Goal: Task Accomplishment & Management: Use online tool/utility

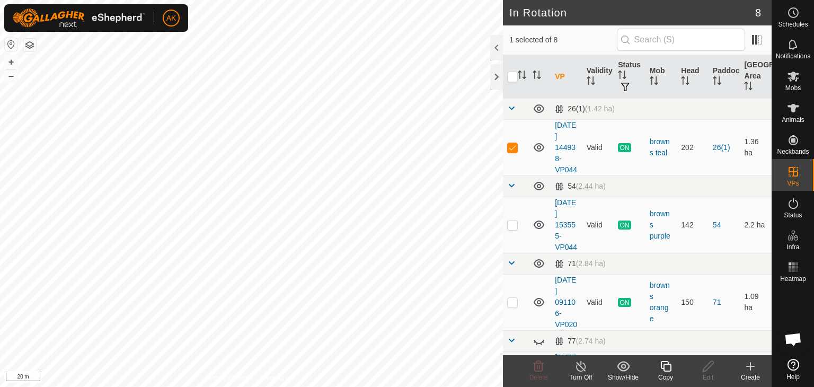
click at [662, 363] on icon at bounding box center [666, 366] width 13 height 13
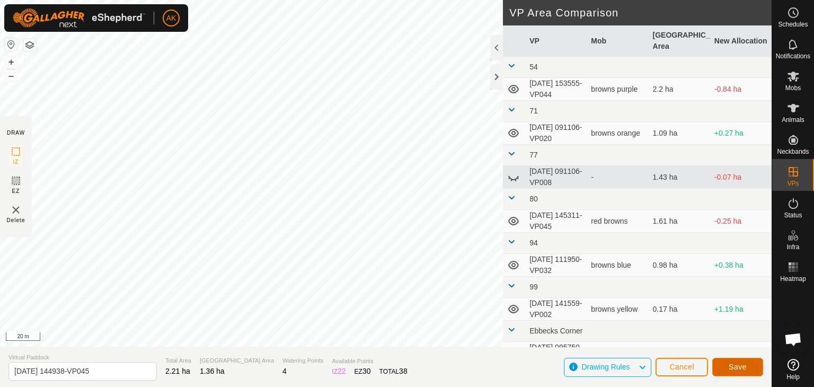
click at [740, 368] on span "Save" at bounding box center [738, 367] width 18 height 8
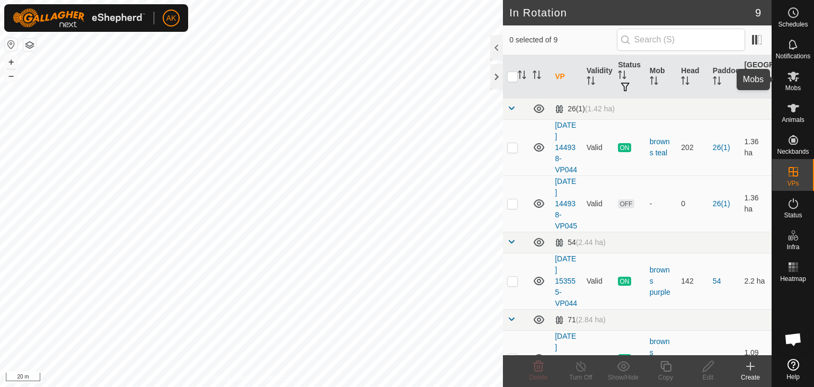
click at [795, 74] on icon at bounding box center [794, 77] width 12 height 10
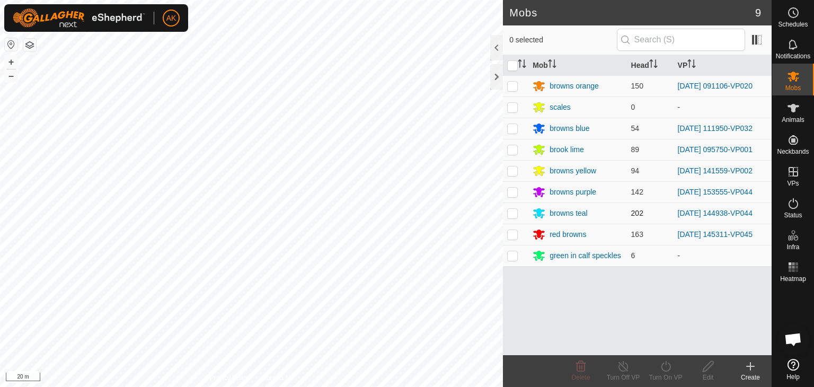
click at [515, 213] on p-checkbox at bounding box center [512, 213] width 11 height 8
checkbox input "true"
click at [664, 366] on icon at bounding box center [666, 366] width 13 height 13
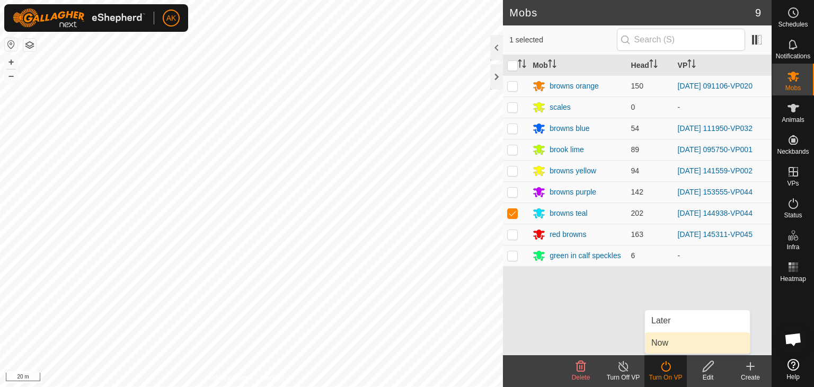
click at [667, 338] on link "Now" at bounding box center [697, 342] width 105 height 21
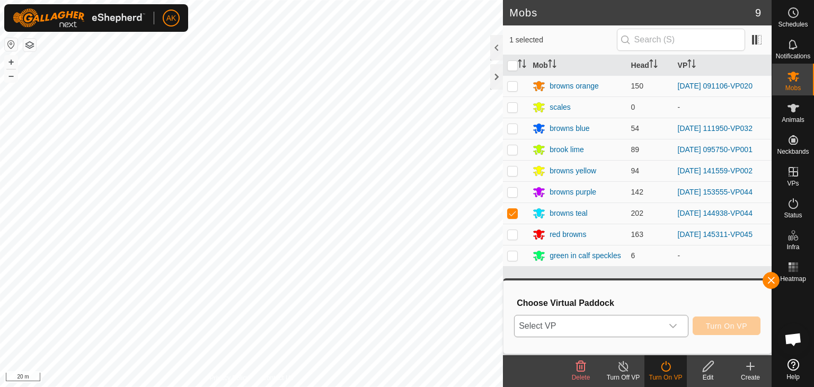
click at [627, 326] on span "Select VP" at bounding box center [589, 325] width 148 height 21
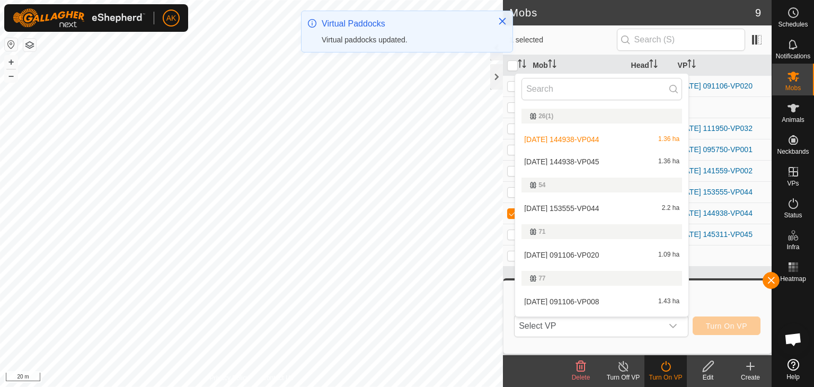
click at [583, 160] on li "[DATE] 144938-VP045 1.36 ha" at bounding box center [601, 161] width 173 height 21
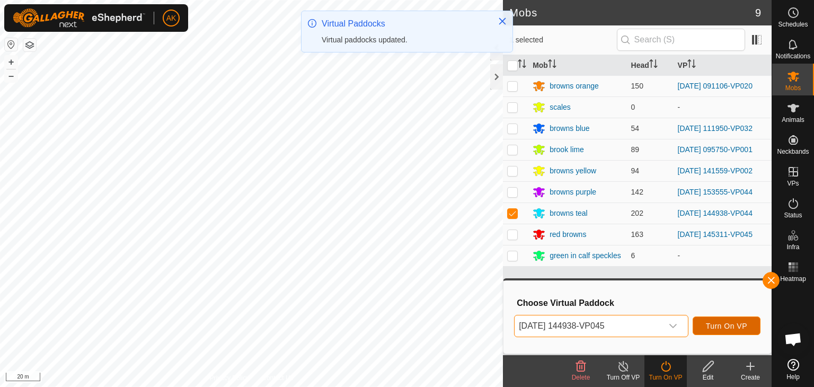
click at [728, 325] on span "Turn On VP" at bounding box center [726, 326] width 41 height 8
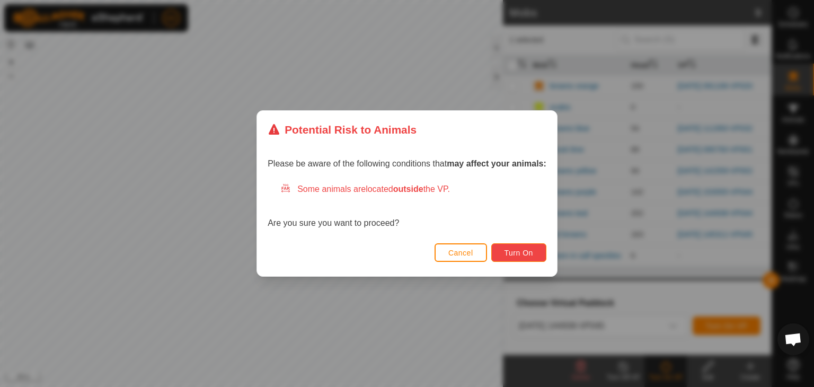
click at [515, 253] on span "Turn On" at bounding box center [519, 253] width 29 height 8
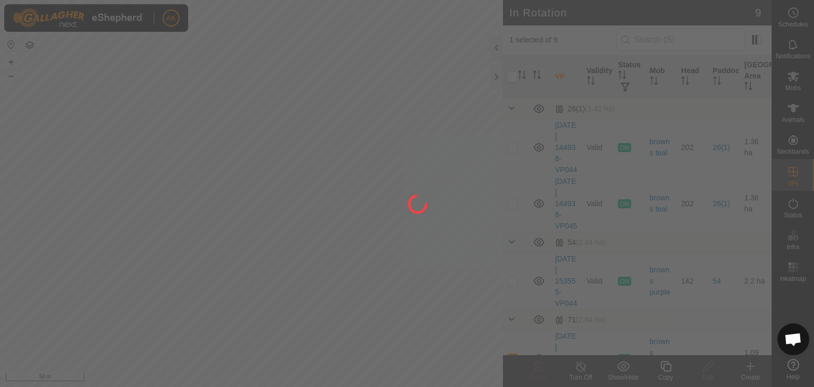
click at [208, 257] on div at bounding box center [407, 193] width 814 height 387
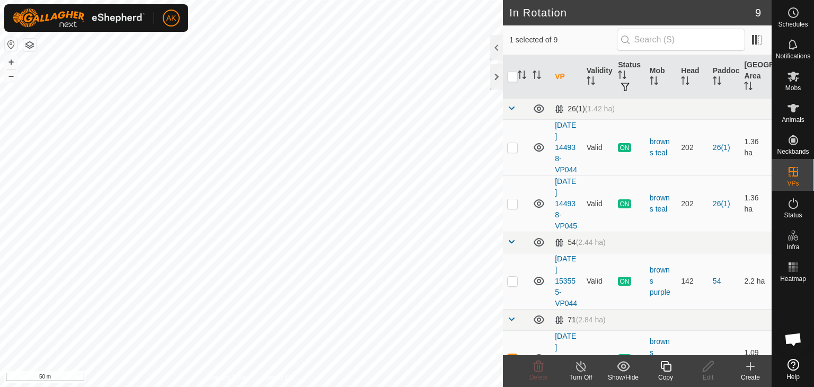
click at [669, 373] on div "Copy" at bounding box center [666, 378] width 42 height 10
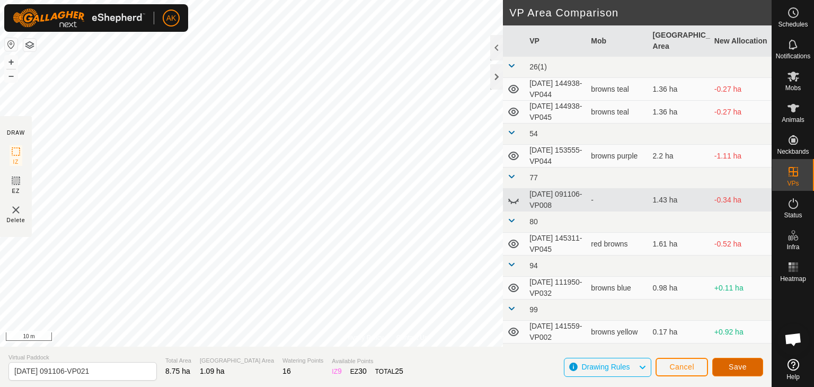
click at [740, 370] on span "Save" at bounding box center [738, 367] width 18 height 8
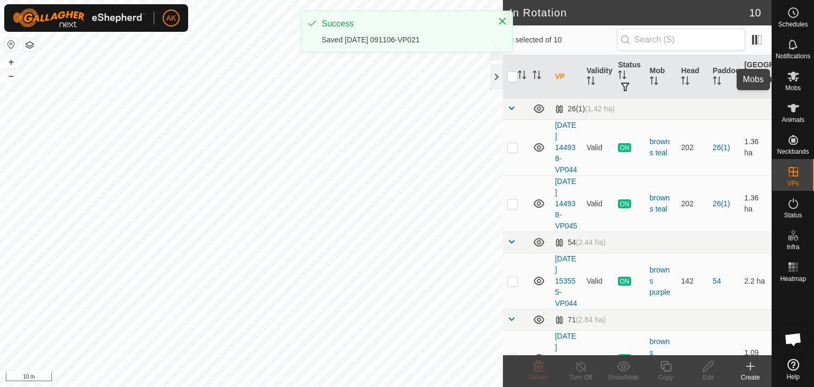
click at [789, 82] on icon at bounding box center [793, 76] width 13 height 13
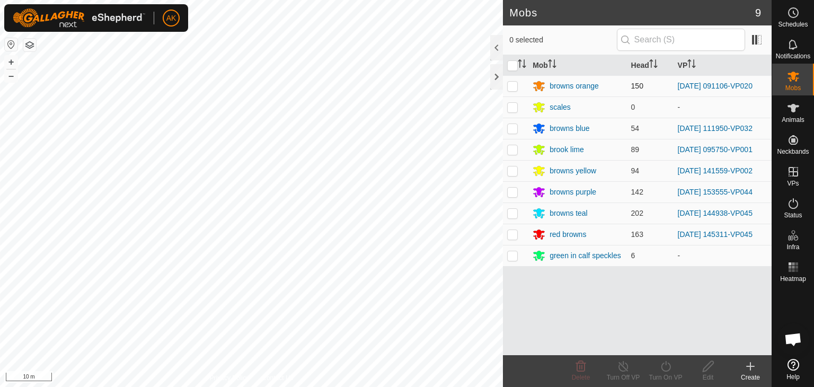
click at [514, 82] on p-checkbox at bounding box center [512, 86] width 11 height 8
checkbox input "true"
click at [668, 371] on icon at bounding box center [666, 366] width 13 height 13
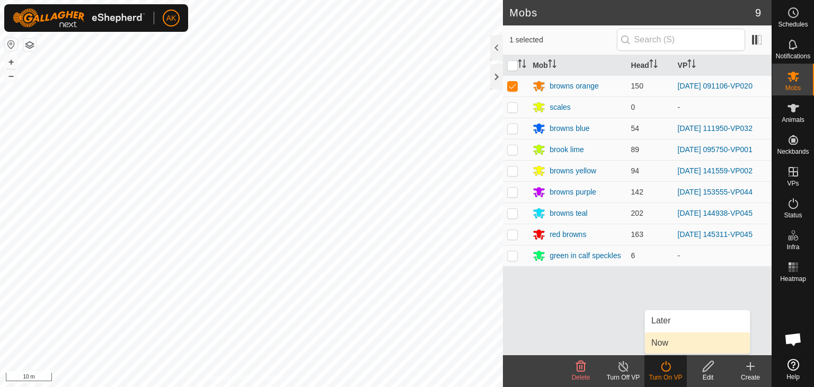
click at [666, 344] on link "Now" at bounding box center [697, 342] width 105 height 21
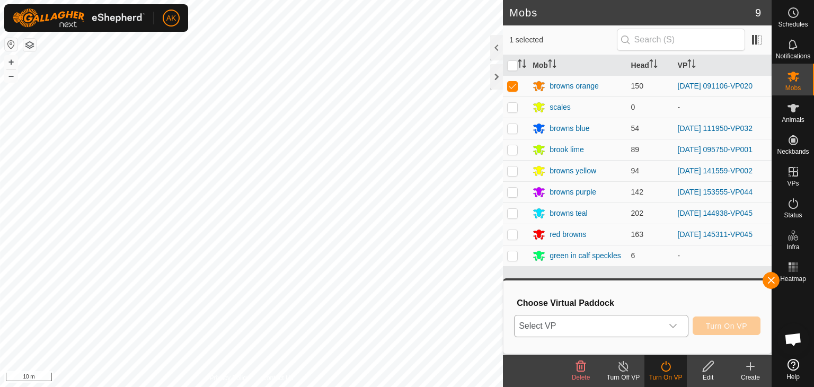
click at [645, 320] on span "Select VP" at bounding box center [589, 325] width 148 height 21
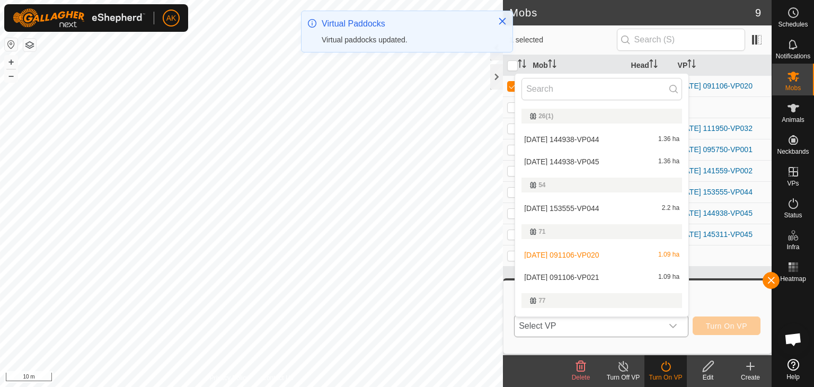
click at [583, 272] on li "[DATE] 091106-VP021 1.09 ha" at bounding box center [601, 277] width 173 height 21
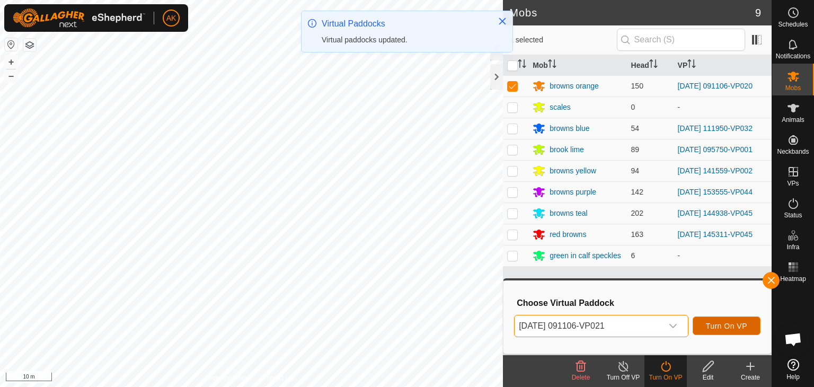
click at [741, 326] on span "Turn On VP" at bounding box center [726, 326] width 41 height 8
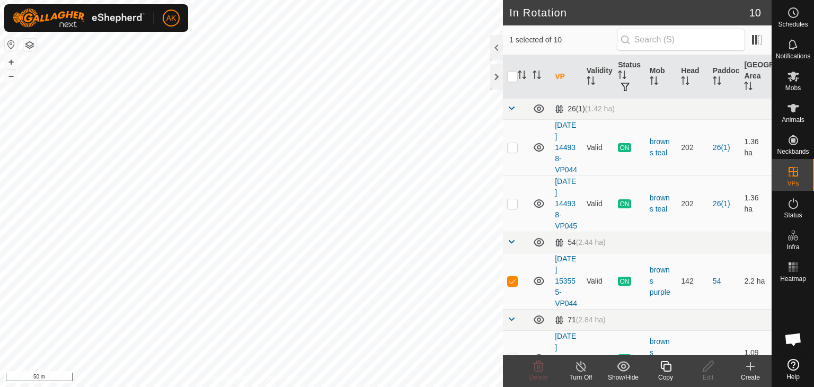
click at [660, 366] on icon at bounding box center [666, 366] width 13 height 13
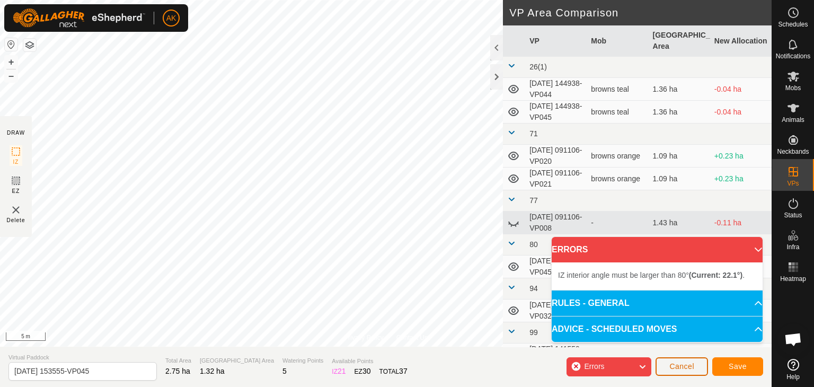
click at [679, 364] on span "Cancel" at bounding box center [682, 366] width 25 height 8
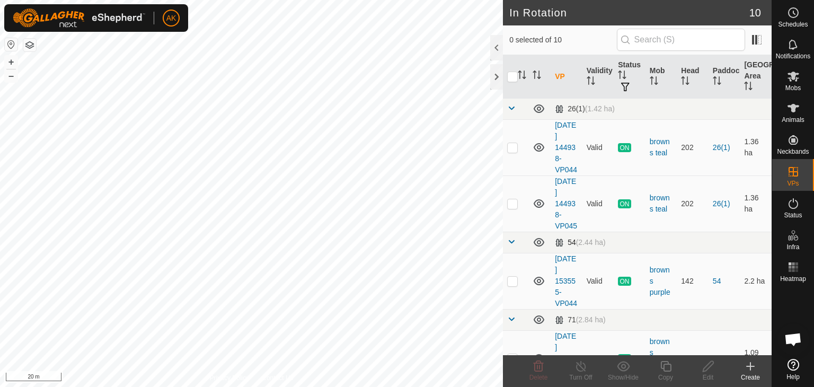
checkbox input "true"
click at [669, 363] on icon at bounding box center [666, 366] width 13 height 13
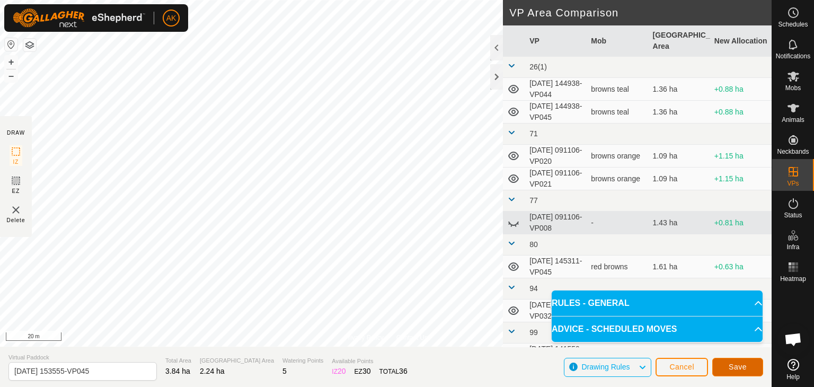
click at [719, 359] on button "Save" at bounding box center [738, 367] width 51 height 19
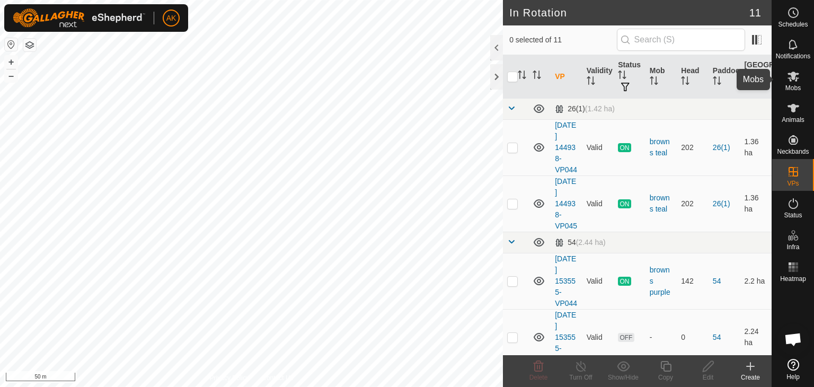
click at [791, 81] on icon at bounding box center [794, 77] width 12 height 10
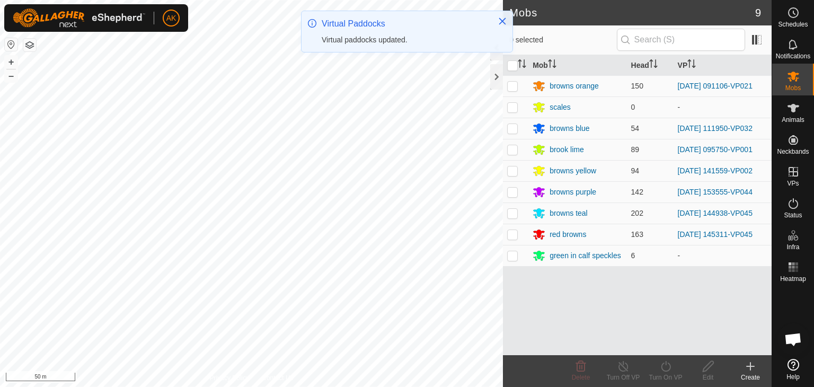
click at [514, 191] on p-checkbox at bounding box center [512, 192] width 11 height 8
checkbox input "true"
click at [620, 366] on icon at bounding box center [623, 366] width 13 height 13
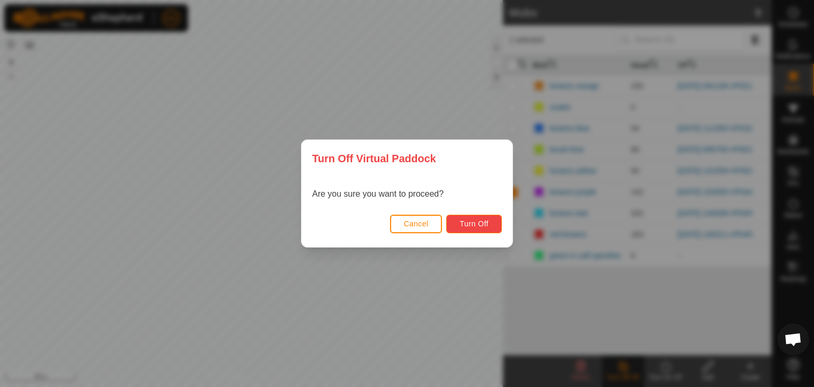
click at [486, 227] on span "Turn Off" at bounding box center [474, 224] width 29 height 8
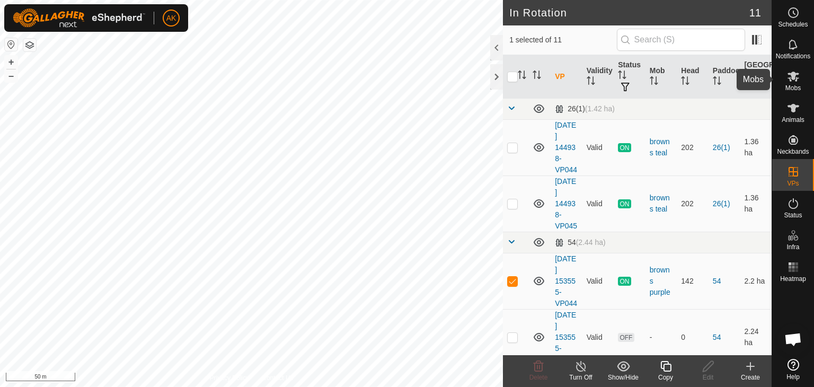
click at [796, 74] on icon at bounding box center [794, 77] width 12 height 10
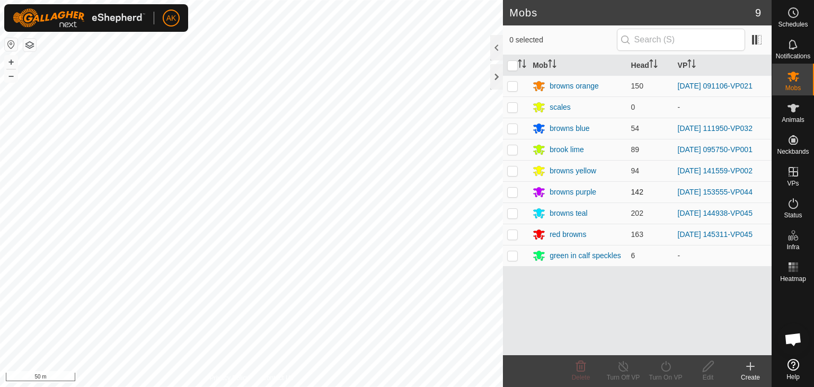
click at [511, 188] on p-checkbox at bounding box center [512, 192] width 11 height 8
checkbox input "true"
click at [665, 375] on div "Turn On VP" at bounding box center [666, 378] width 42 height 10
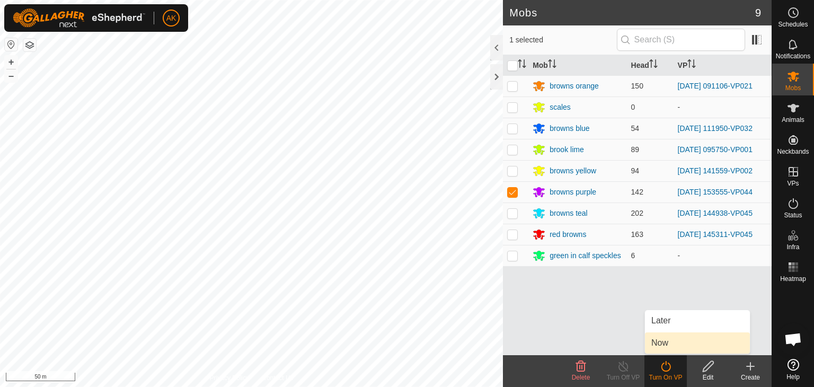
click at [668, 345] on link "Now" at bounding box center [697, 342] width 105 height 21
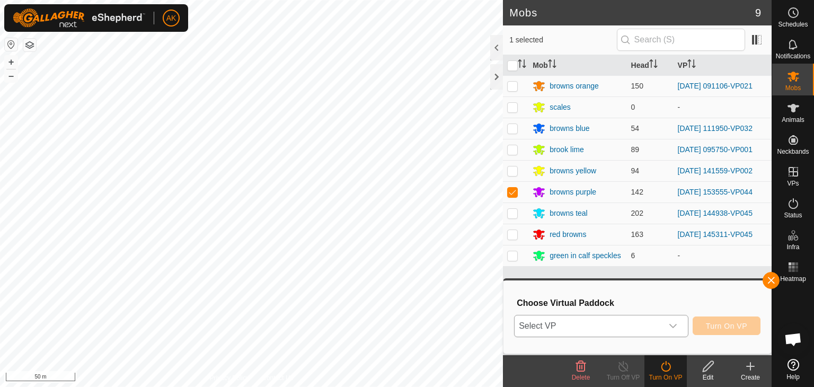
click at [640, 323] on span "Select VP" at bounding box center [589, 325] width 148 height 21
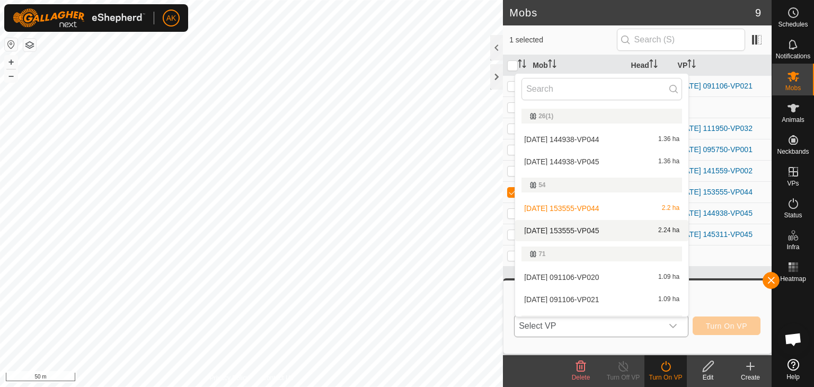
click at [589, 229] on li "[DATE] 153555-VP045 2.24 ha" at bounding box center [601, 230] width 173 height 21
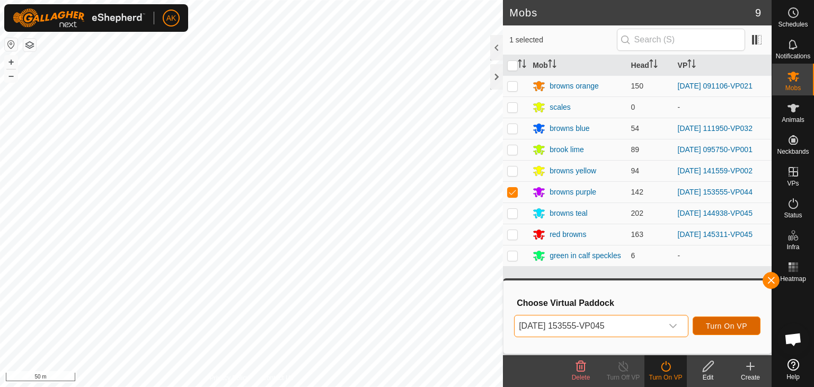
click at [713, 325] on span "Turn On VP" at bounding box center [726, 326] width 41 height 8
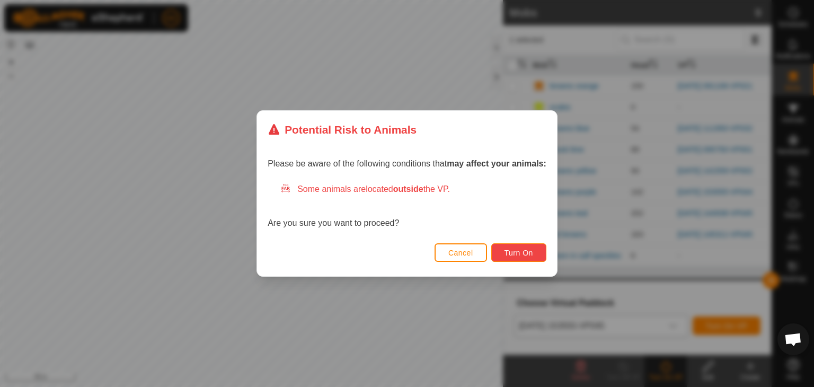
click at [522, 247] on button "Turn On" at bounding box center [518, 252] width 55 height 19
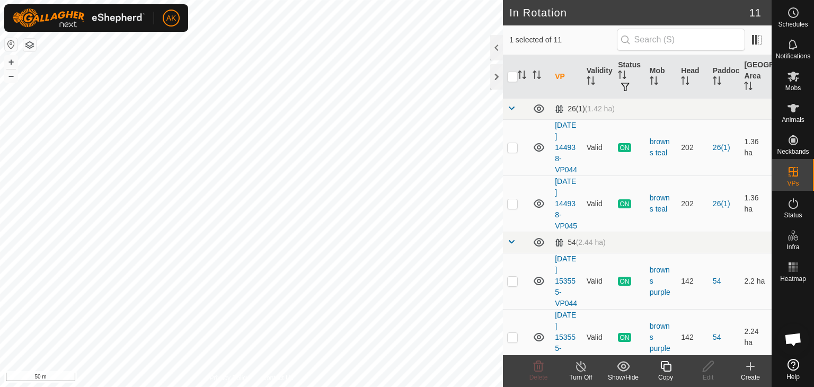
click at [668, 368] on icon at bounding box center [666, 366] width 13 height 13
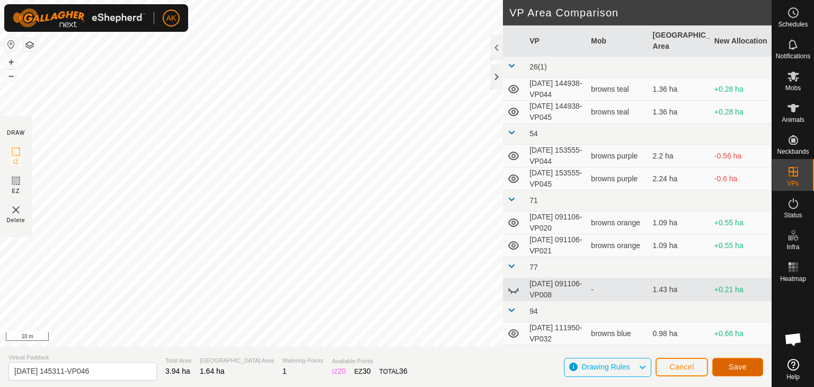
click at [747, 365] on button "Save" at bounding box center [738, 367] width 51 height 19
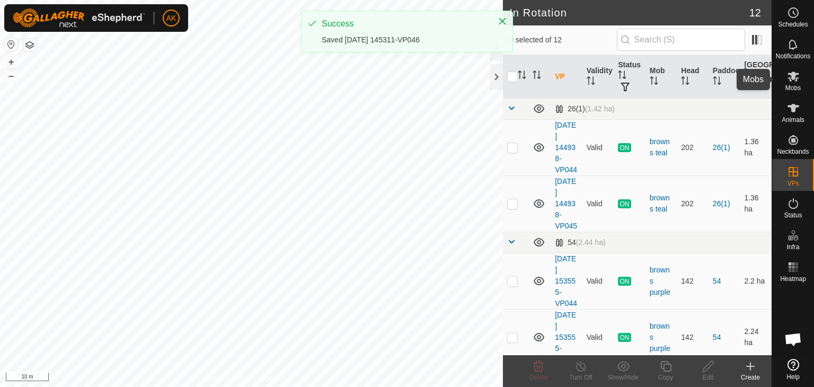
click at [792, 77] on icon at bounding box center [794, 77] width 12 height 10
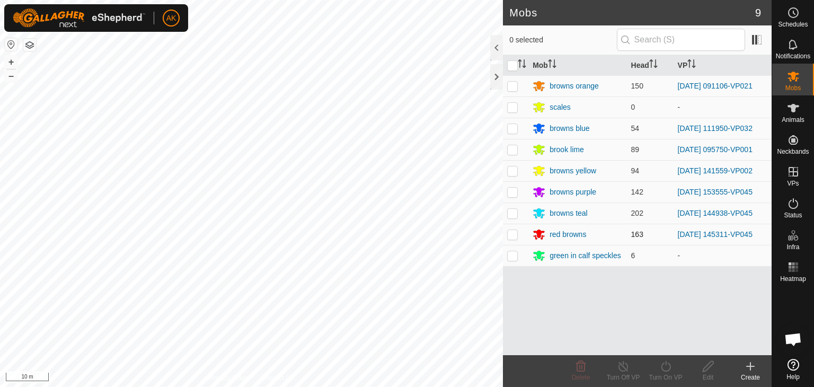
click at [516, 234] on p-checkbox at bounding box center [512, 234] width 11 height 8
checkbox input "true"
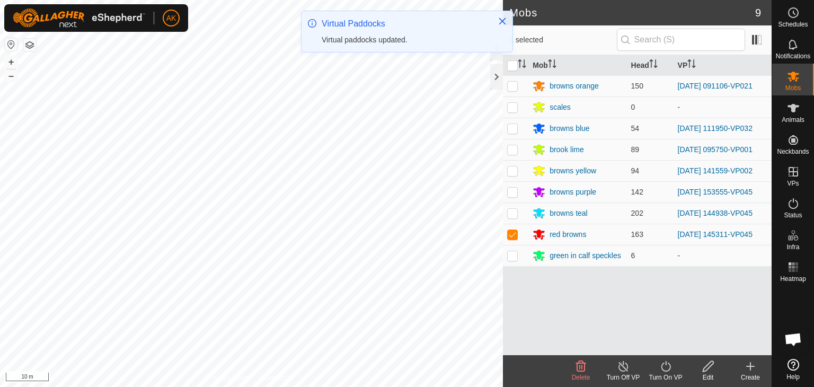
click at [667, 371] on icon at bounding box center [666, 366] width 10 height 11
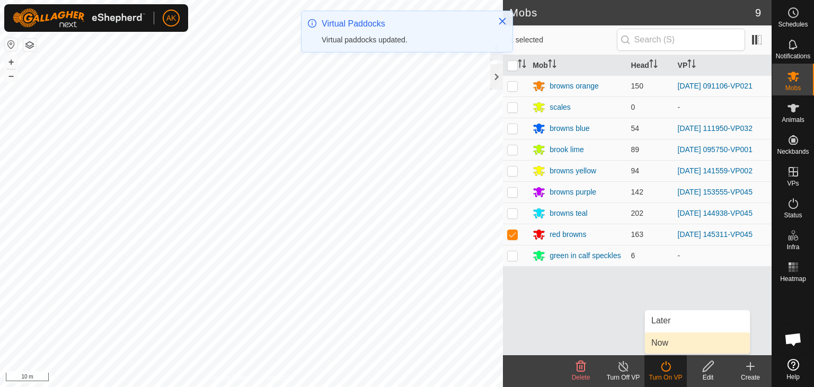
click at [670, 351] on link "Now" at bounding box center [697, 342] width 105 height 21
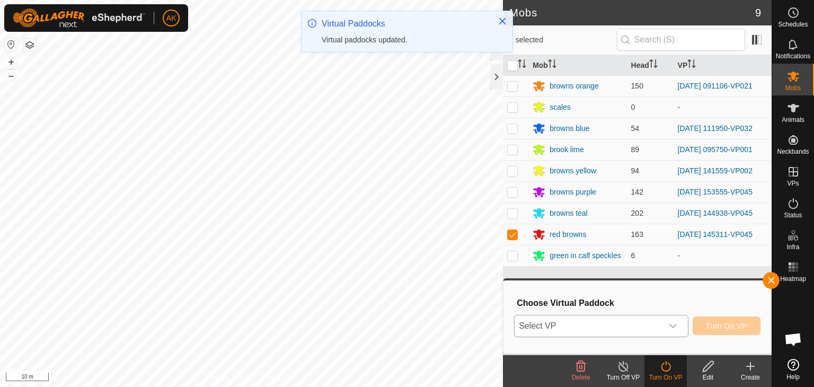
click at [621, 327] on span "Select VP" at bounding box center [589, 325] width 148 height 21
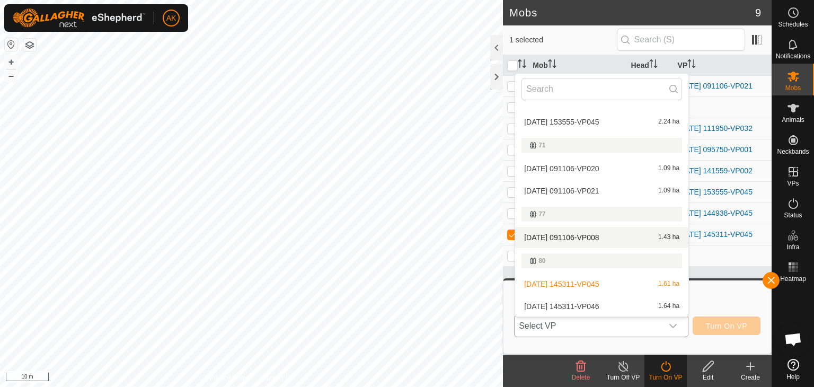
scroll to position [212, 0]
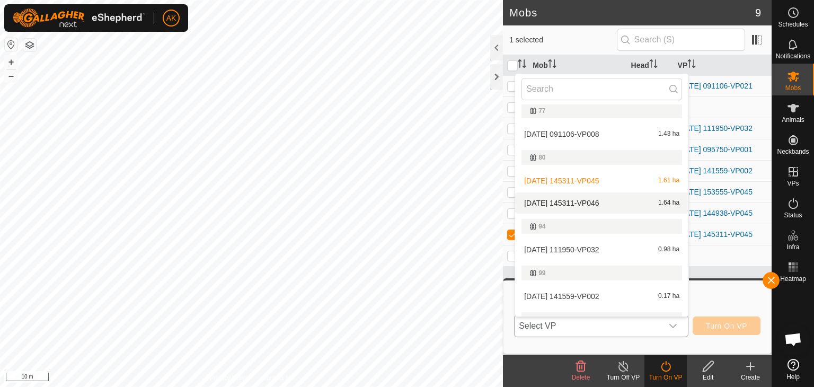
click at [589, 201] on li "[DATE] 145311-VP046 1.64 ha" at bounding box center [601, 202] width 173 height 21
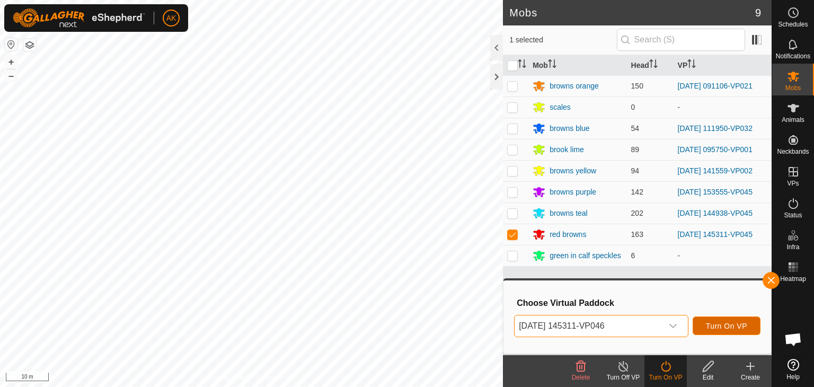
click at [719, 327] on span "Turn On VP" at bounding box center [726, 326] width 41 height 8
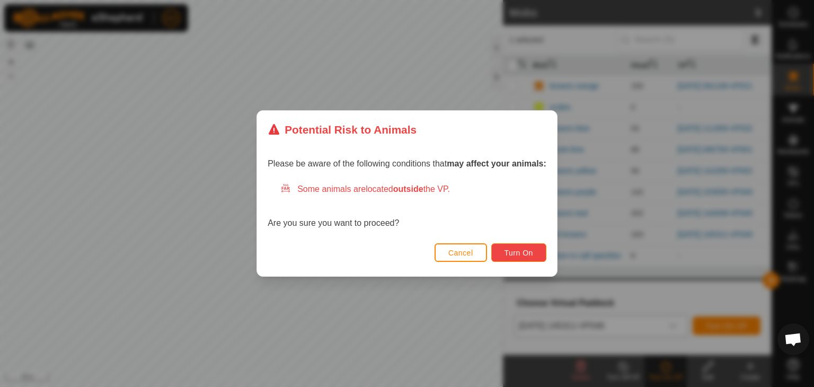
click at [513, 244] on button "Turn On" at bounding box center [518, 252] width 55 height 19
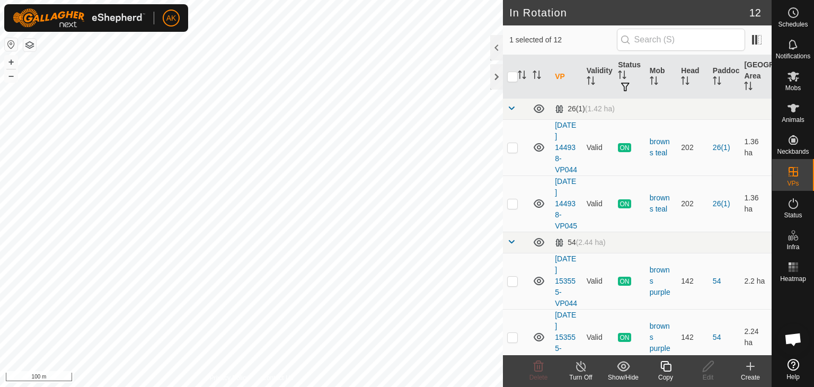
checkbox input "false"
checkbox input "true"
click at [672, 366] on copy-svg-icon at bounding box center [666, 366] width 42 height 13
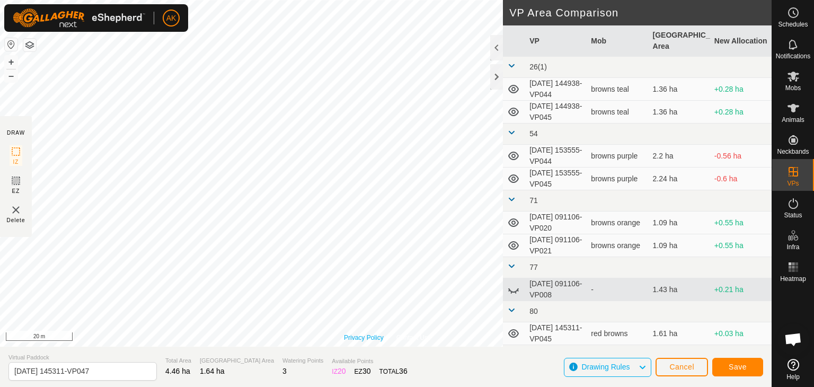
click at [344, 340] on div "Privacy Policy Contact Us Type: Inclusion Zone undefined Animal + – ⇧ i 20 m" at bounding box center [386, 173] width 772 height 347
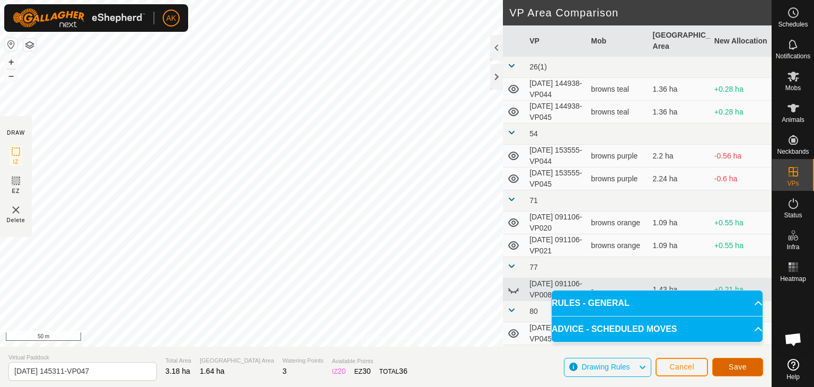
click at [732, 366] on span "Save" at bounding box center [738, 367] width 18 height 8
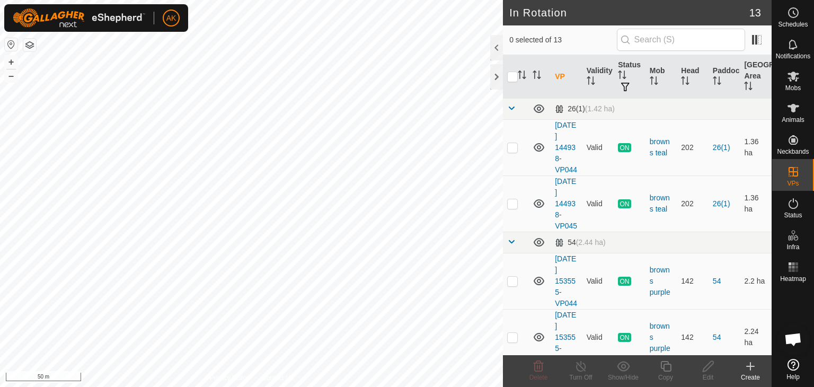
checkbox input "true"
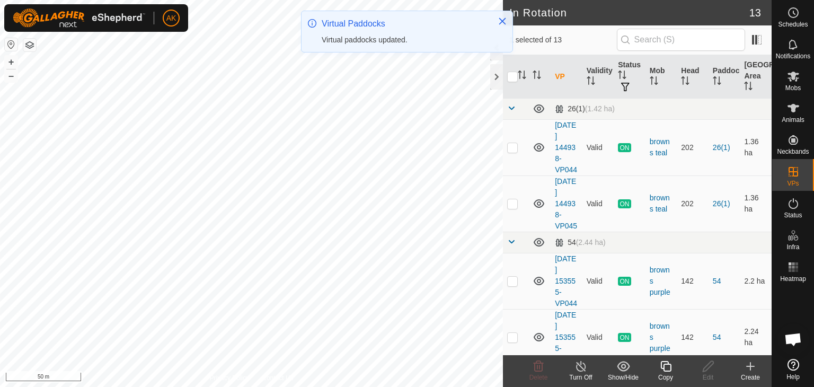
click at [663, 366] on icon at bounding box center [666, 366] width 13 height 13
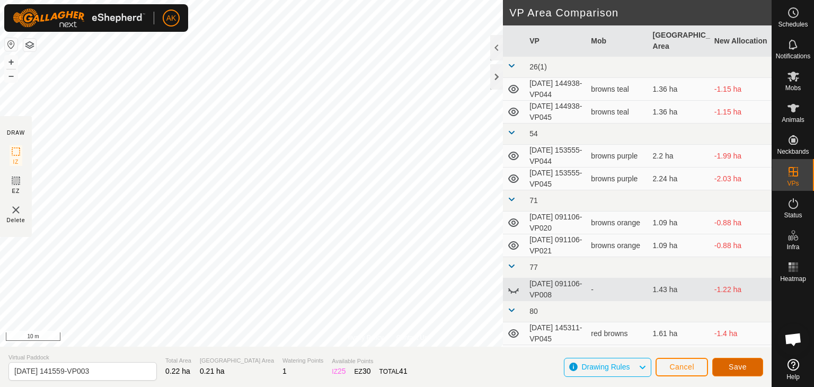
click at [730, 361] on button "Save" at bounding box center [738, 367] width 51 height 19
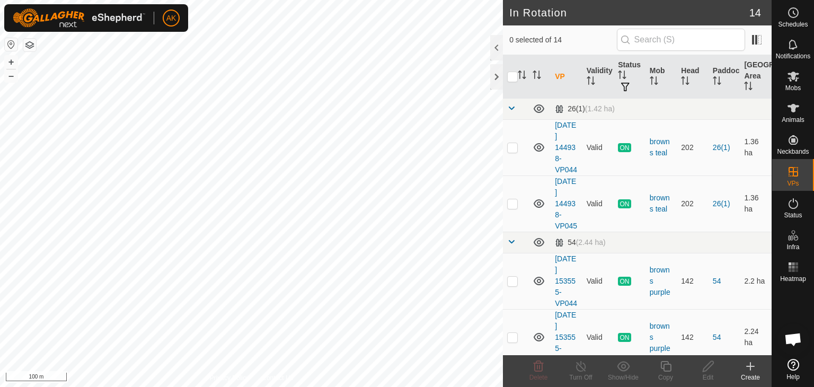
click at [353, 327] on div "AK Schedules Notifications Mobs Animals Neckbands VPs Status Infra Heatmap Help…" at bounding box center [407, 193] width 814 height 387
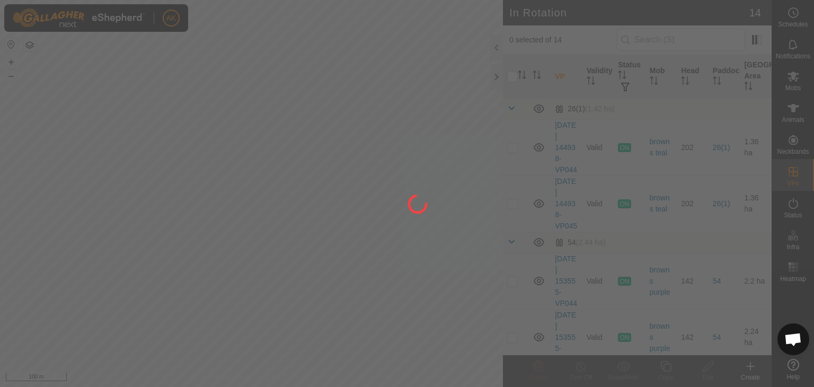
drag, startPoint x: 280, startPoint y: 246, endPoint x: 225, endPoint y: 198, distance: 72.5
click at [227, 201] on div at bounding box center [407, 193] width 814 height 387
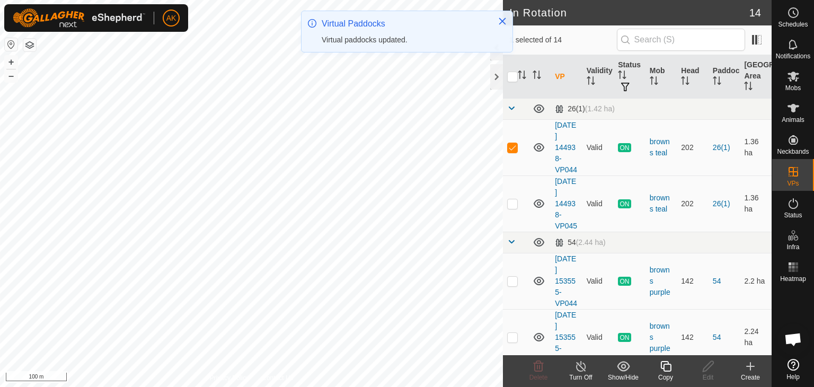
checkbox input "false"
checkbox input "true"
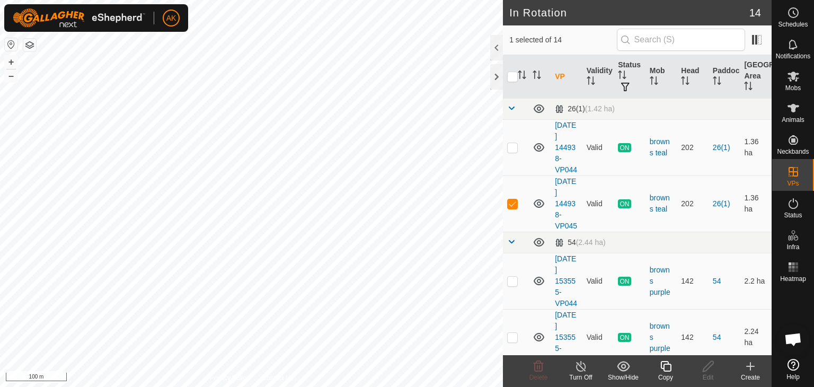
click at [667, 365] on icon at bounding box center [666, 366] width 13 height 13
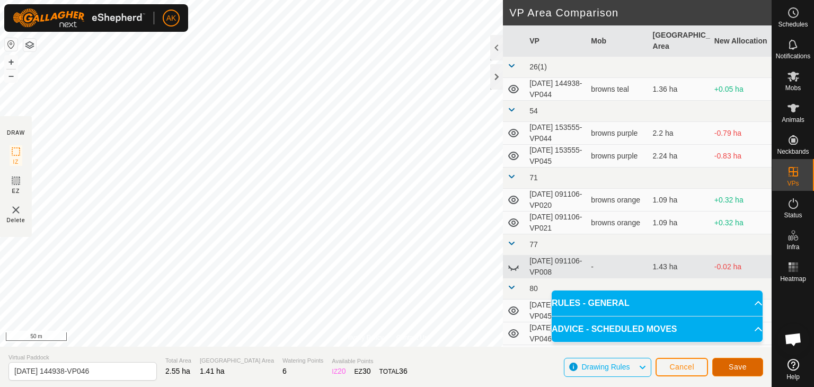
click at [729, 365] on span "Save" at bounding box center [738, 367] width 18 height 8
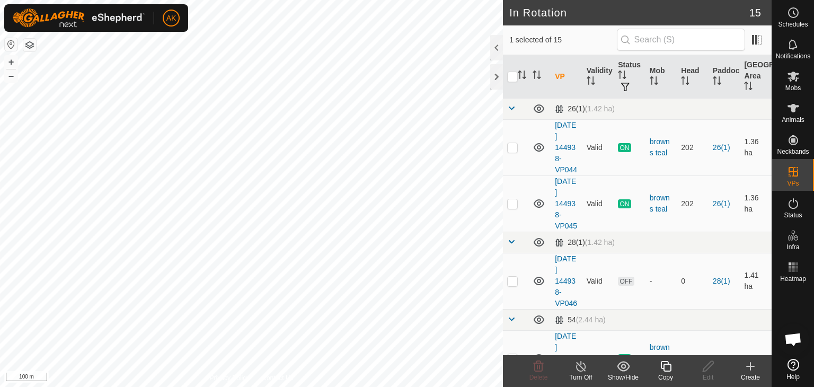
checkbox input "false"
checkbox input "true"
click at [126, 194] on div "AK Schedules Notifications Mobs Animals Neckbands VPs Status Infra Heatmap Help…" at bounding box center [407, 193] width 814 height 387
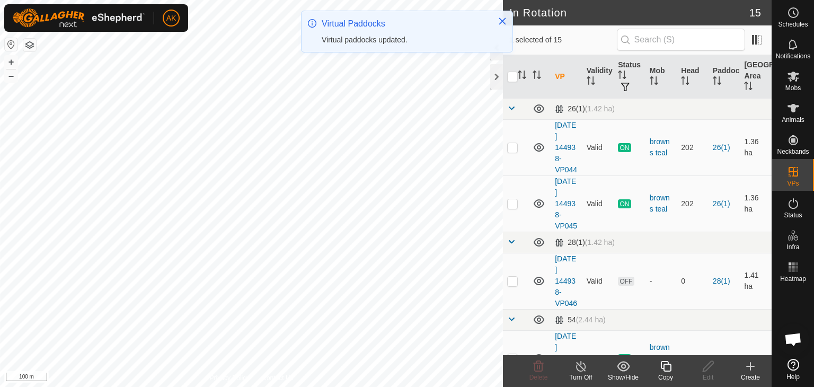
click at [665, 371] on icon at bounding box center [666, 366] width 11 height 11
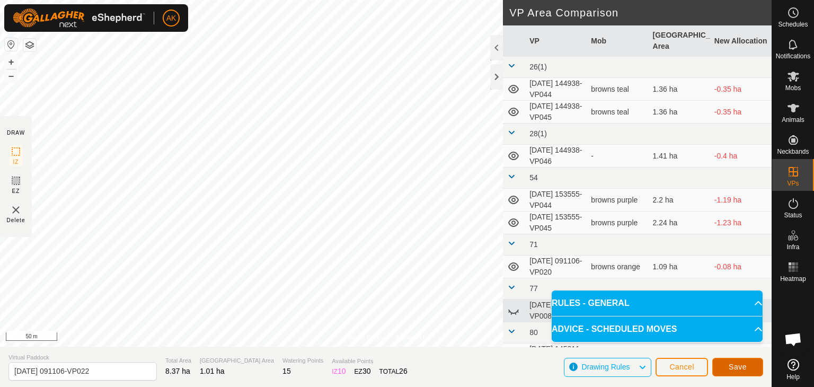
click at [736, 363] on span "Save" at bounding box center [738, 367] width 18 height 8
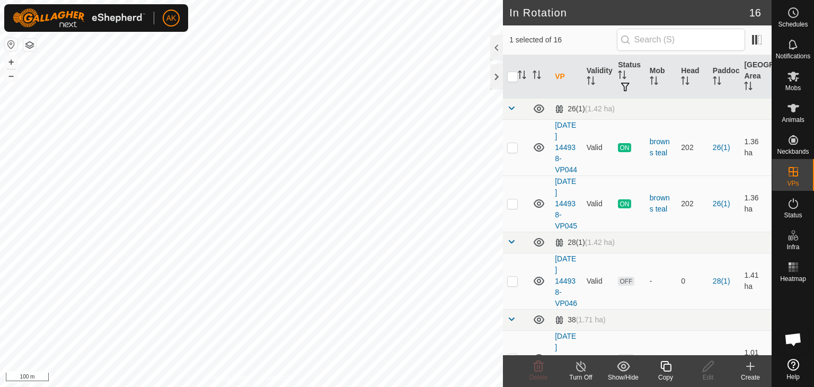
checkbox input "false"
checkbox input "true"
click at [660, 363] on icon at bounding box center [666, 366] width 13 height 13
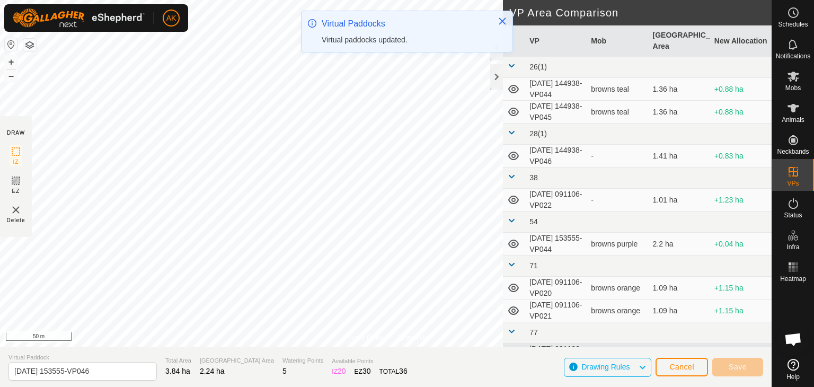
click at [449, 387] on html "AK Schedules Notifications Mobs Animals Neckbands VPs Status Infra Heatmap Help…" at bounding box center [407, 193] width 814 height 387
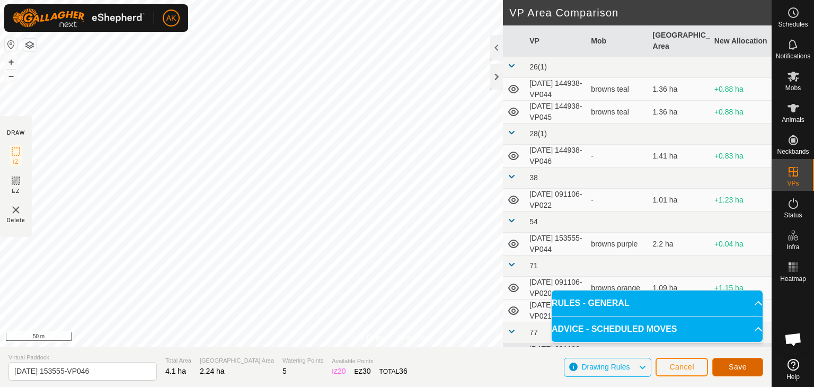
click at [731, 363] on span "Save" at bounding box center [738, 367] width 18 height 8
